Goal: Task Accomplishment & Management: Manage account settings

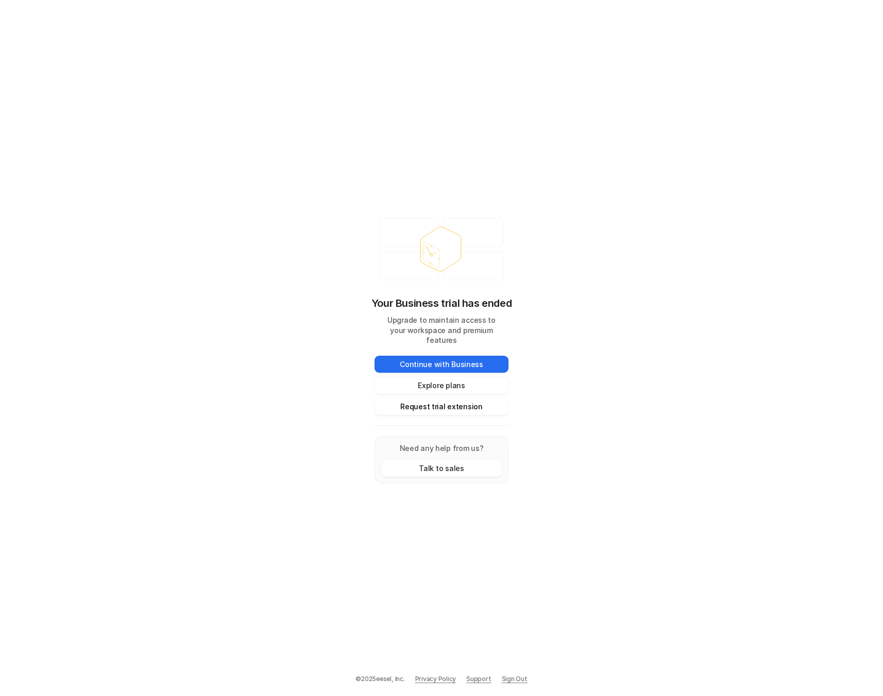
click at [434, 403] on button "Request trial extension" at bounding box center [442, 406] width 134 height 17
click at [455, 406] on button "Request trial extension" at bounding box center [442, 406] width 134 height 17
click at [475, 213] on div "Your Business trial has ended Upgrade to maintain access to your workspace and …" at bounding box center [441, 348] width 155 height 292
